Goal: Communication & Community: Connect with others

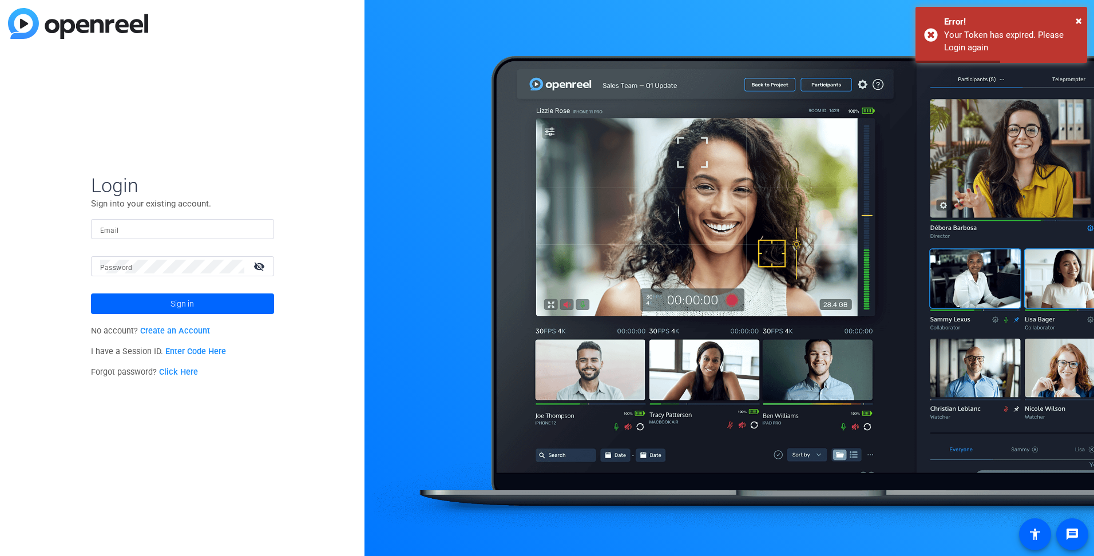
click at [197, 231] on input "Email" at bounding box center [182, 230] width 165 height 14
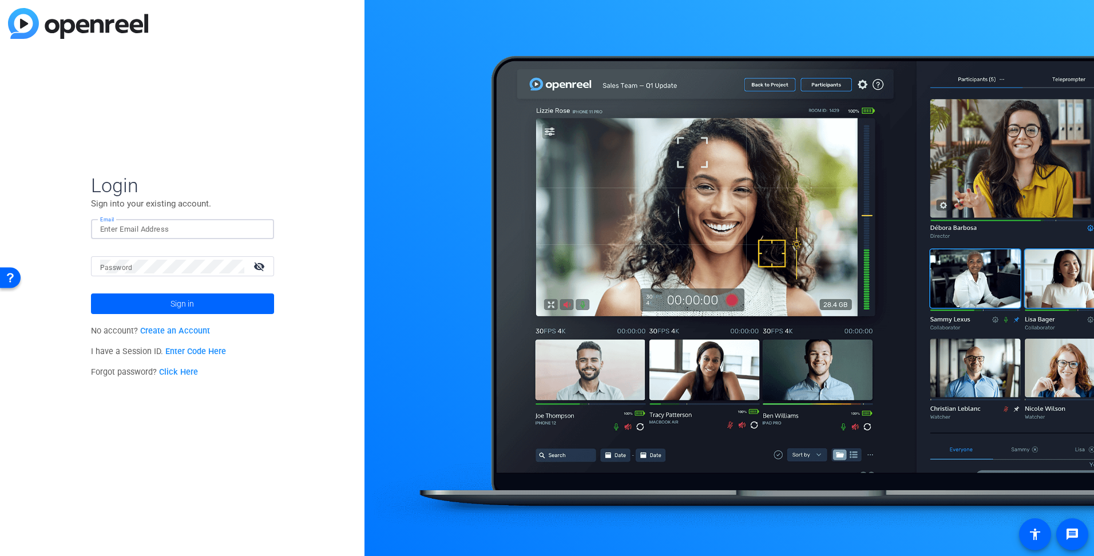
type input "[PERSON_NAME][EMAIL_ADDRESS][PERSON_NAME][DOMAIN_NAME]"
click at [169, 309] on span at bounding box center [182, 303] width 183 height 27
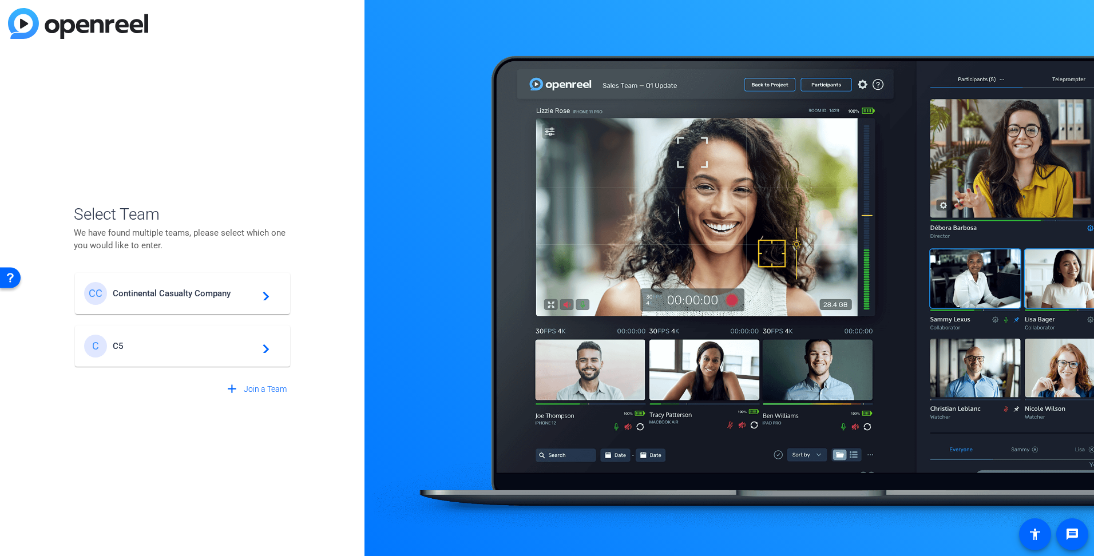
click at [169, 294] on span "Continental Casualty Company" at bounding box center [184, 293] width 143 height 10
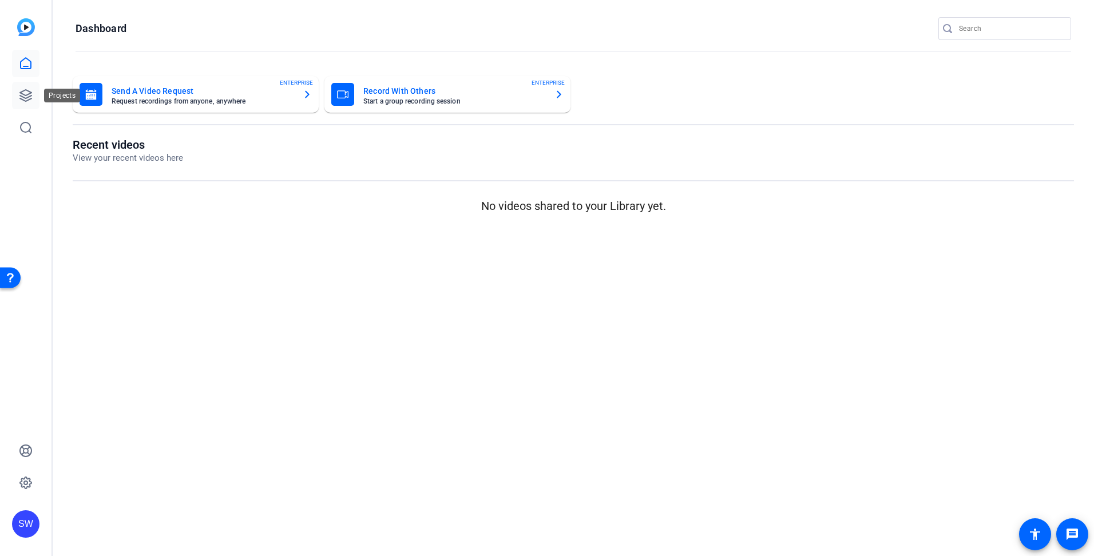
click at [30, 97] on icon at bounding box center [26, 96] width 14 height 14
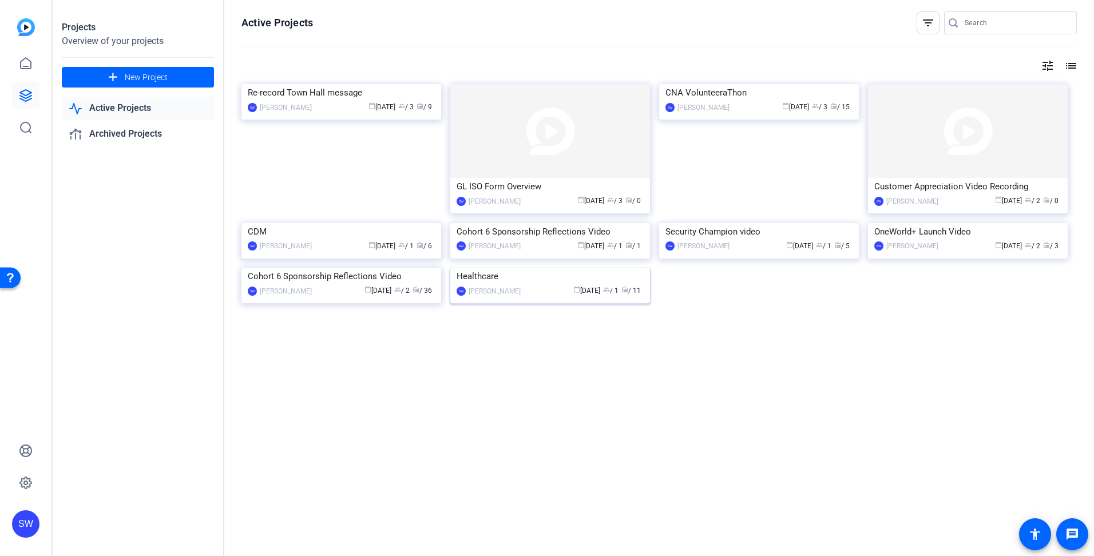
click at [540, 306] on mat-card-content "Healthcare SW [PERSON_NAME] calendar_today [DATE] group / 1 radio / 11" at bounding box center [550, 287] width 205 height 38
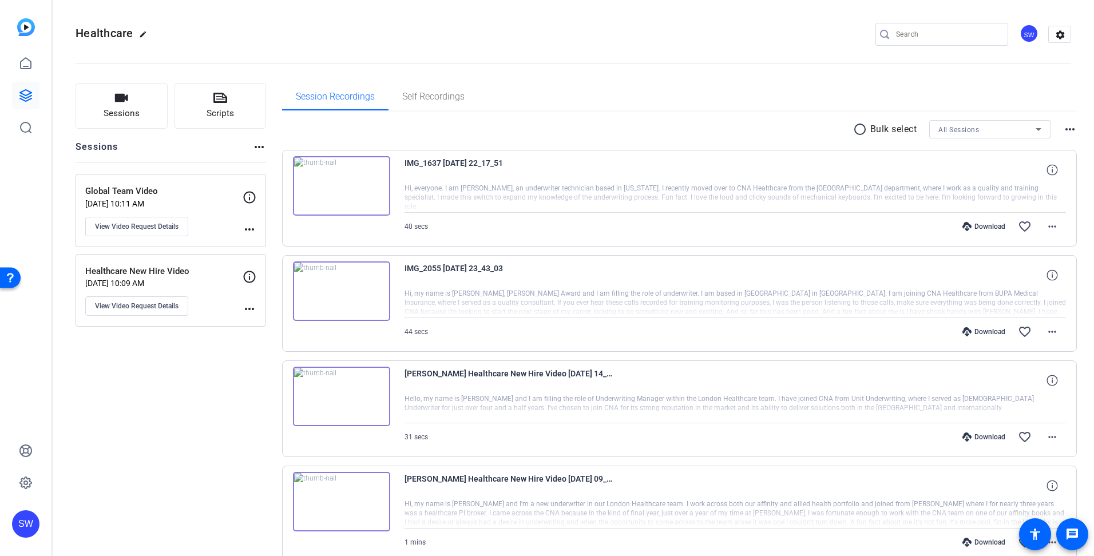
click at [1023, 34] on div "SW" at bounding box center [1029, 33] width 19 height 19
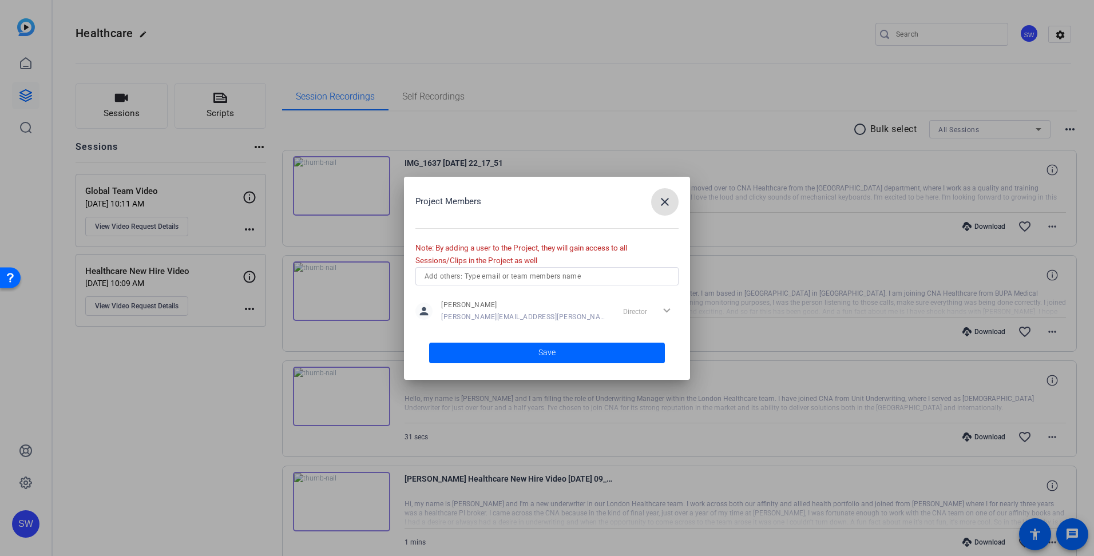
click at [536, 278] on input "text" at bounding box center [547, 277] width 245 height 14
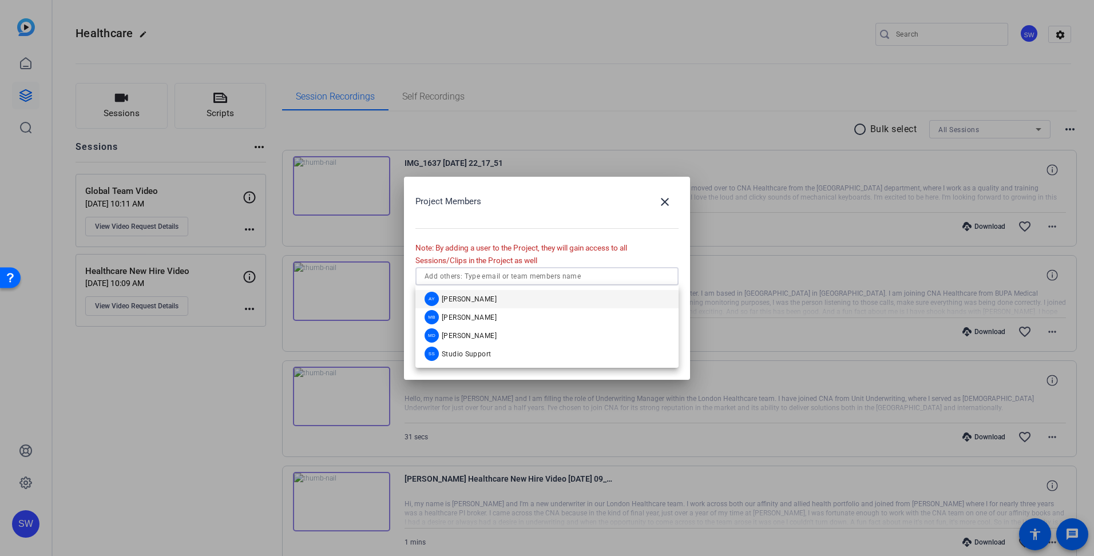
click at [507, 302] on mat-option "AY [PERSON_NAME]" at bounding box center [547, 299] width 263 height 18
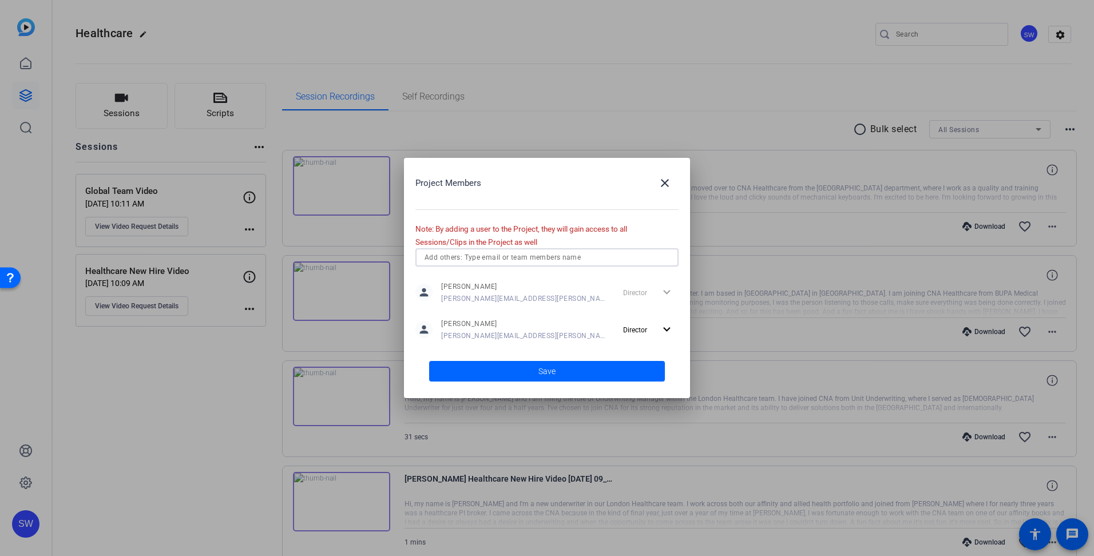
click at [513, 259] on input "text" at bounding box center [547, 258] width 245 height 14
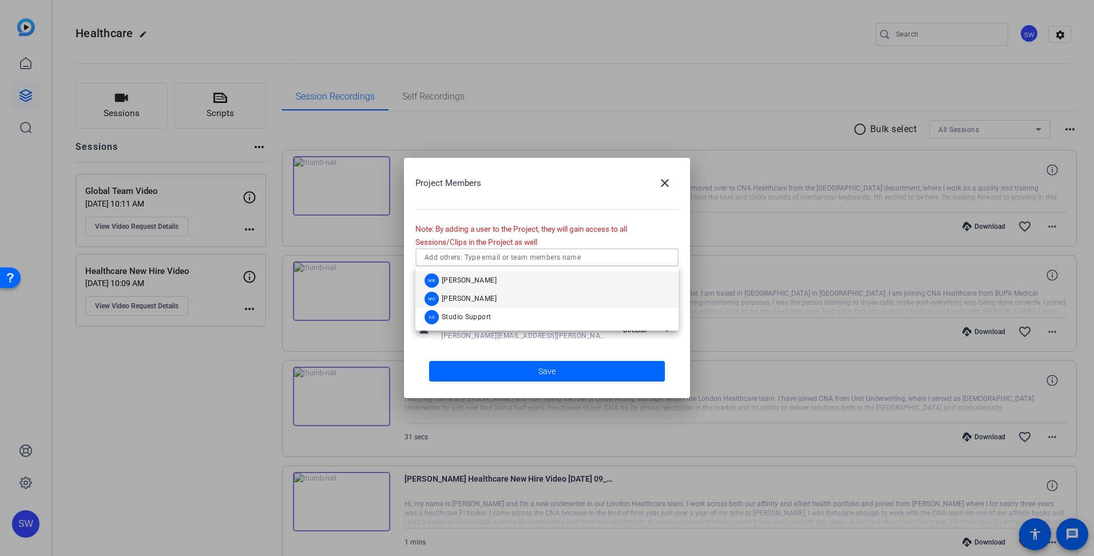
click at [463, 294] on span "[PERSON_NAME]" at bounding box center [469, 298] width 55 height 9
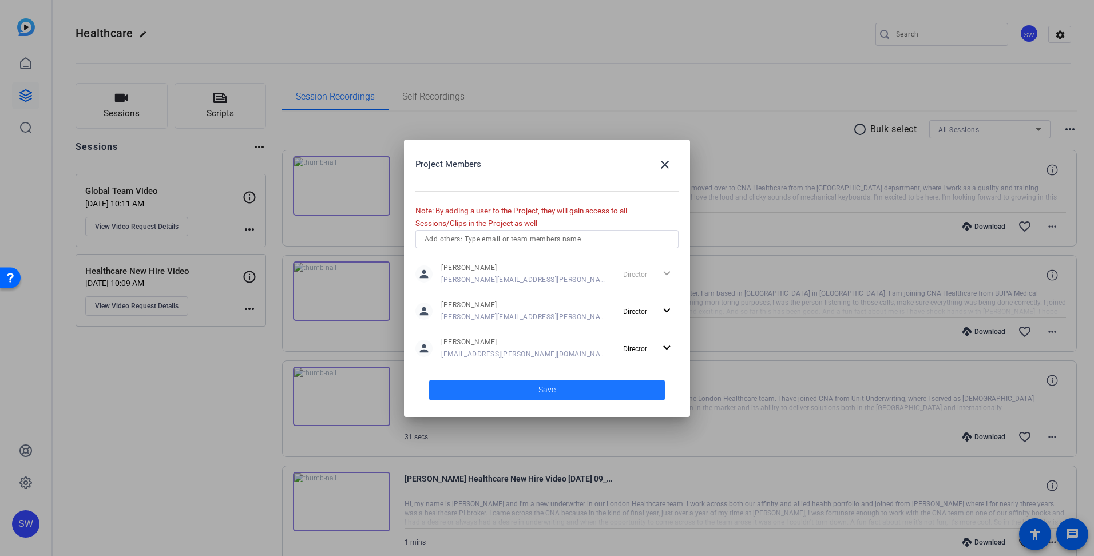
click at [543, 389] on span "Save" at bounding box center [547, 390] width 17 height 12
